Goal: Transaction & Acquisition: Purchase product/service

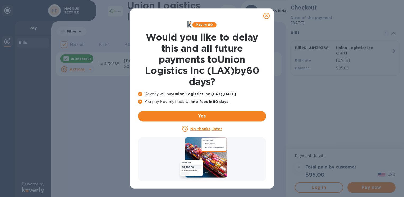
click at [199, 131] on u "No thanks, later" at bounding box center [205, 129] width 31 height 4
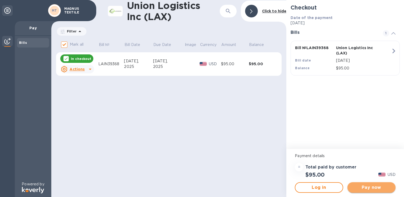
click at [362, 184] on span "Pay now" at bounding box center [371, 187] width 40 height 6
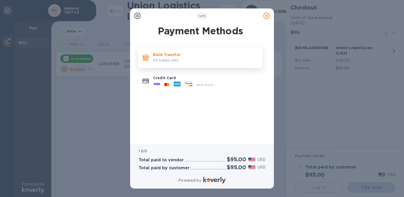
click at [195, 58] on p "US banks only." at bounding box center [205, 61] width 105 height 6
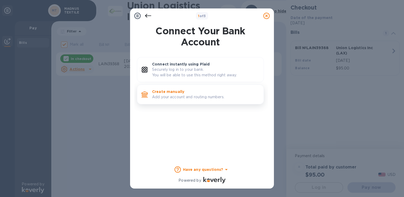
click at [183, 92] on p "Create manually" at bounding box center [205, 91] width 107 height 5
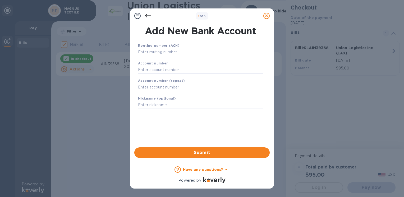
click at [156, 57] on div "Routing number (ACH)" at bounding box center [200, 50] width 129 height 18
click at [156, 55] on input "text" at bounding box center [200, 52] width 125 height 8
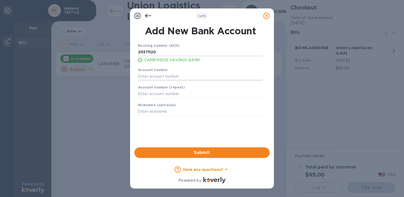
type input "211371120"
click at [176, 76] on input "text" at bounding box center [200, 76] width 125 height 8
type input "11093028"
click at [155, 95] on input "text" at bounding box center [200, 94] width 125 height 8
type input "11093028"
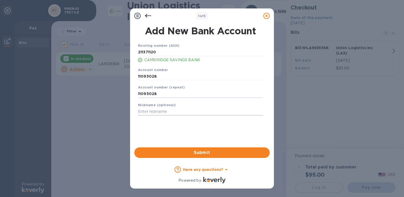
click at [165, 109] on input "text" at bounding box center [200, 112] width 125 height 8
type input "[PERSON_NAME]"
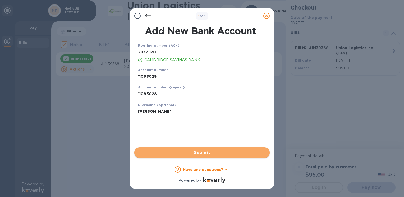
click at [176, 153] on span "Submit" at bounding box center [201, 153] width 127 height 6
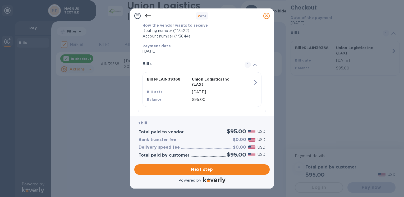
scroll to position [97, 0]
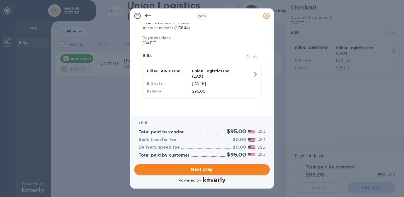
click at [187, 171] on span "Next step" at bounding box center [201, 169] width 127 height 6
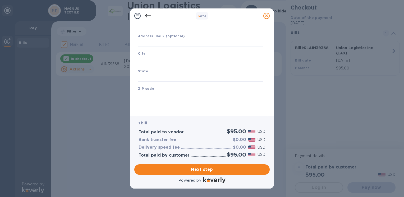
scroll to position [62, 0]
type input "[GEOGRAPHIC_DATA]"
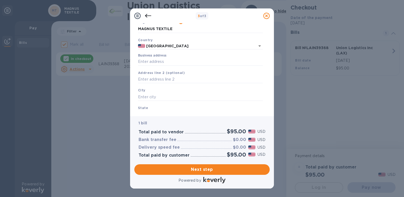
scroll to position [0, 0]
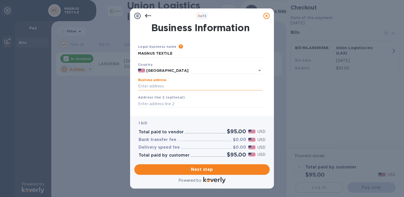
click at [163, 86] on input "Business address" at bounding box center [200, 86] width 125 height 8
type input "[STREET_ADDRESS]"
type input "Acton"
type input "MA"
type input "01720"
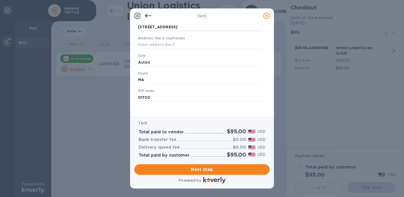
scroll to position [62, 0]
click at [181, 113] on div "Business Information Legal business name Please provide the legal name that app…" at bounding box center [202, 69] width 144 height 93
drag, startPoint x: 136, startPoint y: 55, endPoint x: 113, endPoint y: 55, distance: 23.0
click at [113, 55] on div "3 of 3 Business Information Legal business name Please provide the legal name t…" at bounding box center [202, 98] width 404 height 197
type input "Acton"
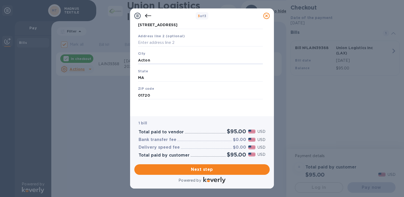
click at [194, 111] on div "Legal business name Please provide the legal name that appears on your SS-4 for…" at bounding box center [200, 47] width 129 height 129
click at [200, 172] on span "Next step" at bounding box center [201, 169] width 127 height 6
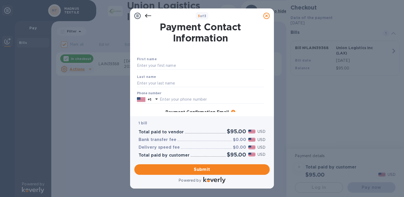
scroll to position [0, 0]
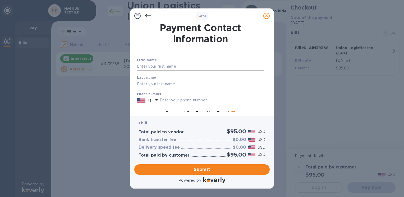
click at [145, 63] on input "text" at bounding box center [200, 67] width 127 height 8
type input "Shash"
type input "[PERSON_NAME]"
type input "8576930702"
type input "[EMAIL_ADDRESS][DOMAIN_NAME]"
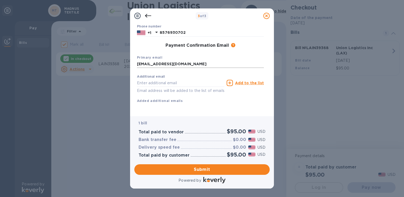
scroll to position [74, 0]
click at [205, 173] on button "Submit" at bounding box center [201, 169] width 135 height 11
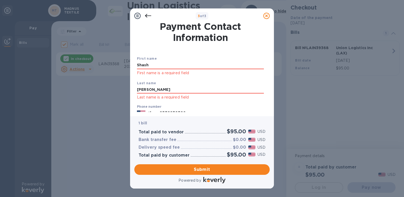
scroll to position [0, 0]
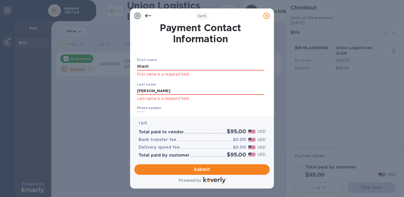
drag, startPoint x: 156, startPoint y: 66, endPoint x: 107, endPoint y: 67, distance: 49.1
click at [107, 67] on div "3 of 3 Payment Contact Information First name Shash First name is a required fi…" at bounding box center [202, 98] width 404 height 197
type input "Shash"
click at [146, 91] on input "[PERSON_NAME]" at bounding box center [200, 91] width 127 height 8
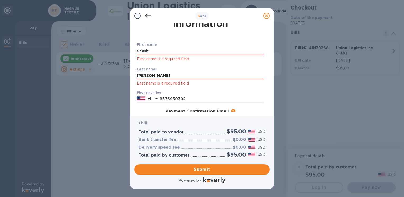
scroll to position [53, 0]
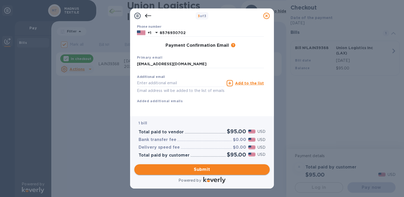
click at [206, 169] on span "Submit" at bounding box center [201, 169] width 127 height 6
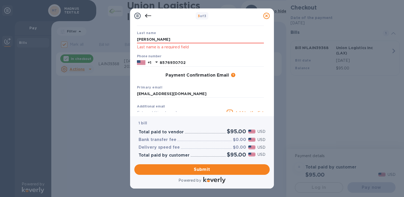
scroll to position [2, 0]
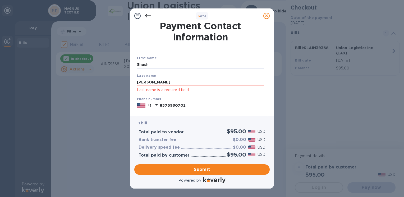
drag, startPoint x: 158, startPoint y: 82, endPoint x: 92, endPoint y: 83, distance: 66.1
click at [95, 82] on div "3 of 3 Payment Contact Information First name Shash Last name [PERSON_NAME] Las…" at bounding box center [202, 98] width 404 height 197
type input "[PERSON_NAME]"
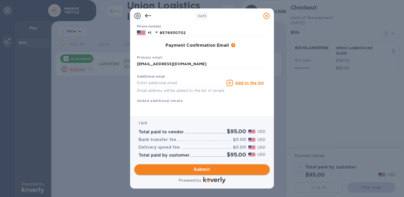
click at [188, 172] on span "Submit" at bounding box center [201, 169] width 127 height 6
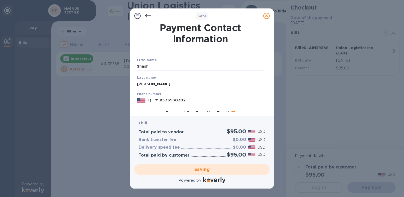
scroll to position [74, 0]
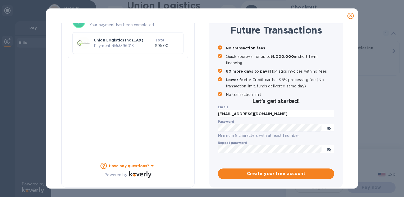
checkbox input "false"
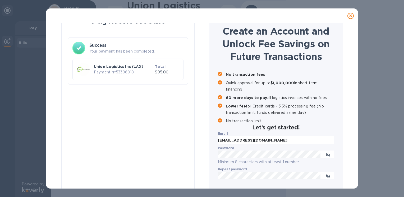
scroll to position [0, 0]
